Goal: Navigation & Orientation: Go to known website

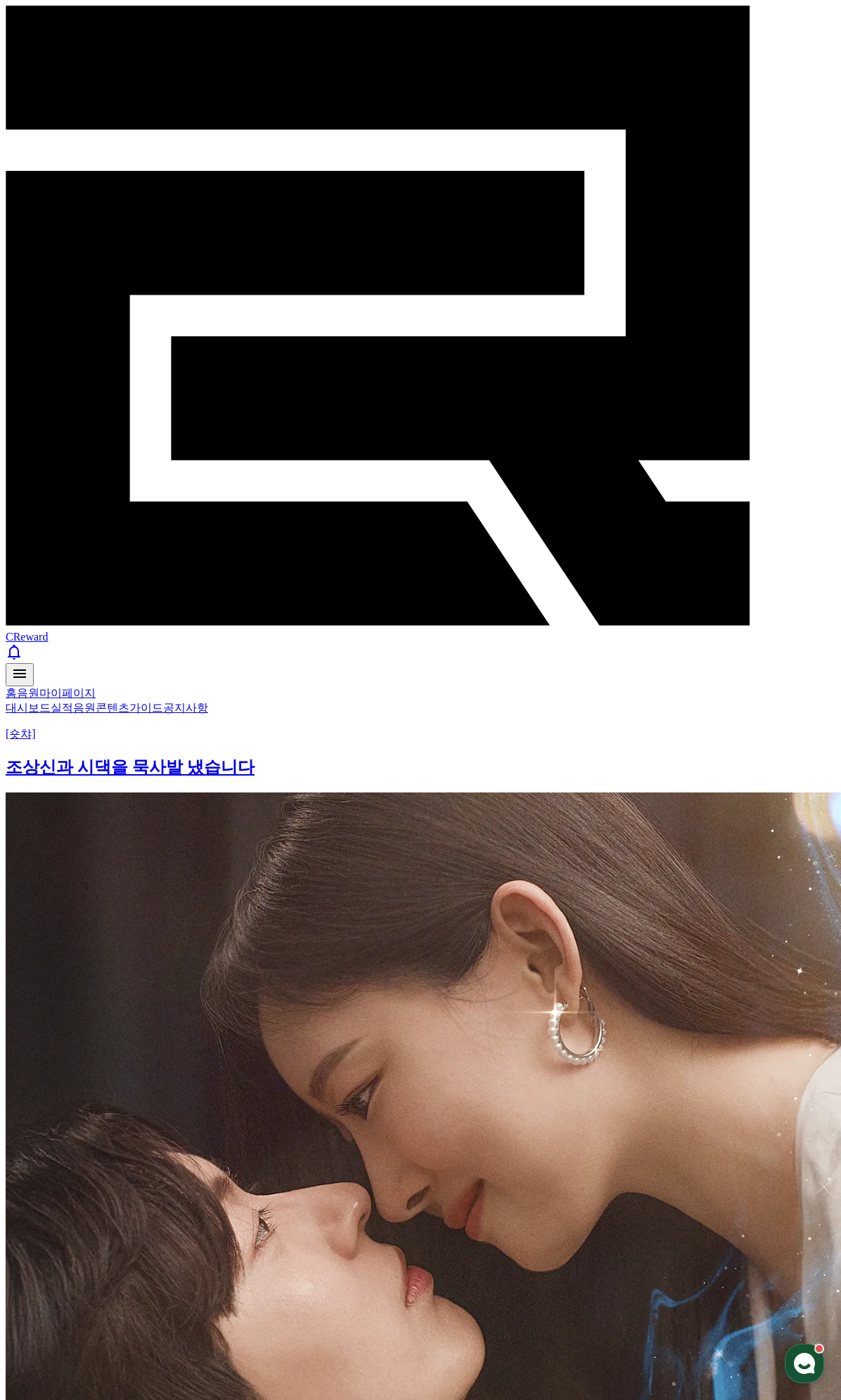
click at [47, 631] on span "CReward" at bounding box center [26, 636] width 42 height 12
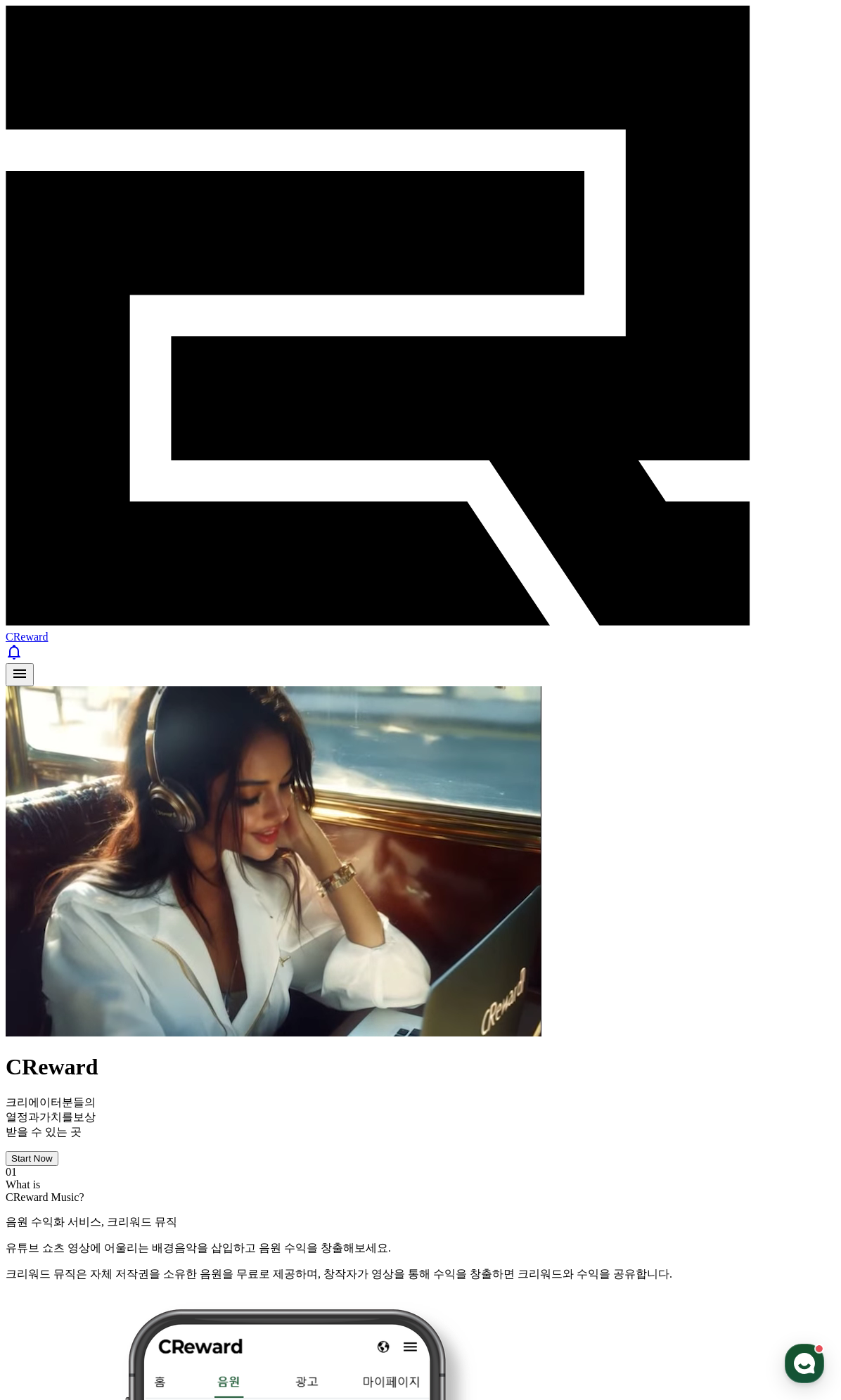
click at [58, 1151] on button "Start Now" at bounding box center [32, 1158] width 53 height 15
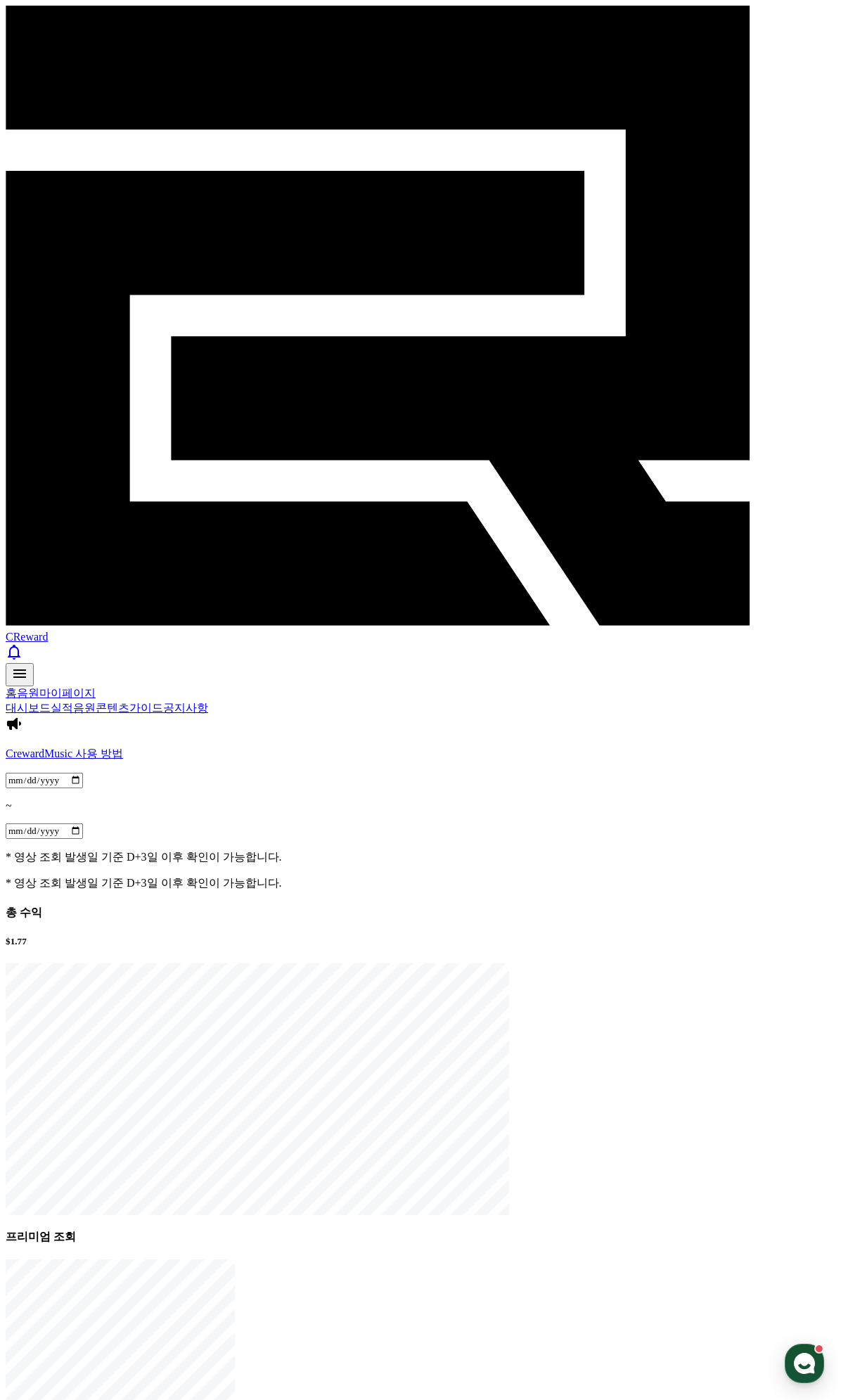
click at [77, 32] on div "CReward" at bounding box center [420, 345] width 829 height 681
click at [47, 631] on span "CReward" at bounding box center [26, 636] width 42 height 12
